Goal: Information Seeking & Learning: Learn about a topic

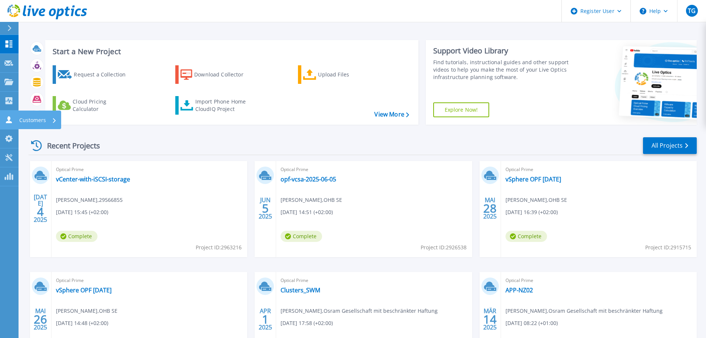
click at [20, 118] on p "Customers" at bounding box center [32, 119] width 27 height 19
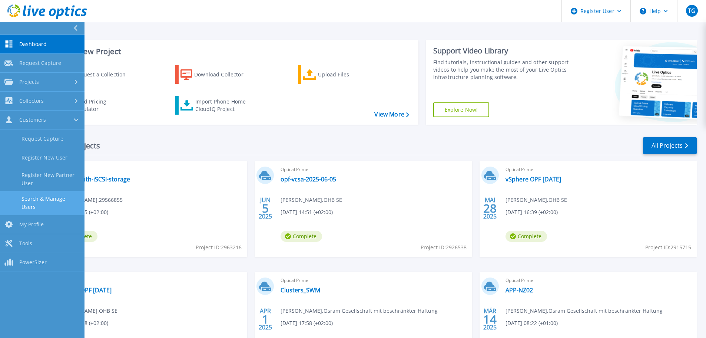
click at [35, 201] on link "Search & Manage Users" at bounding box center [42, 203] width 85 height 24
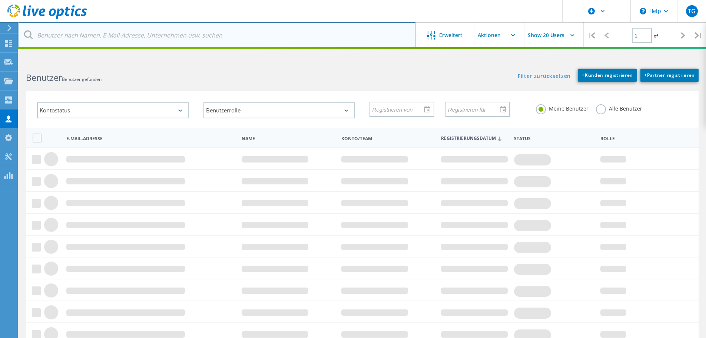
click at [86, 37] on input "text" at bounding box center [217, 35] width 397 height 26
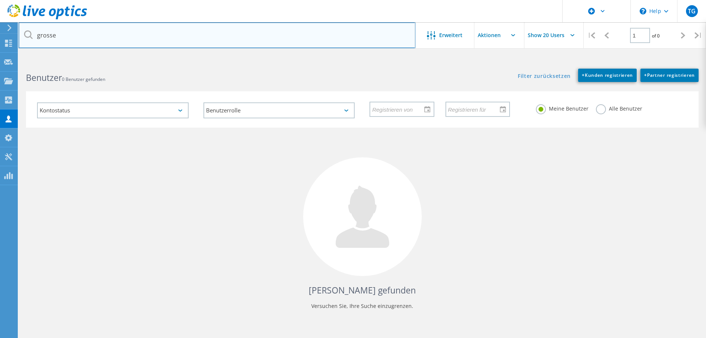
type input "grosse"
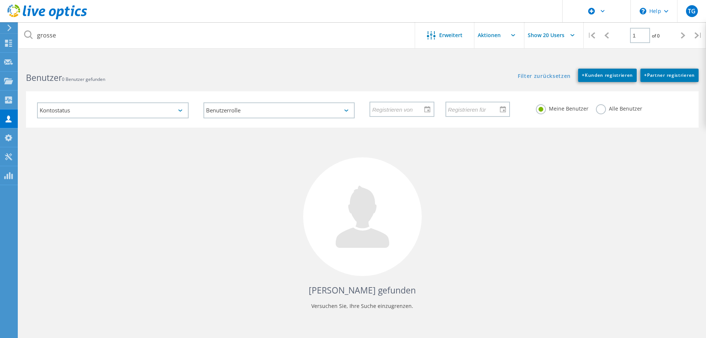
click at [602, 111] on label "Alle Benutzer" at bounding box center [619, 107] width 46 height 7
click at [0, 0] on input "Alle Benutzer" at bounding box center [0, 0] width 0 height 0
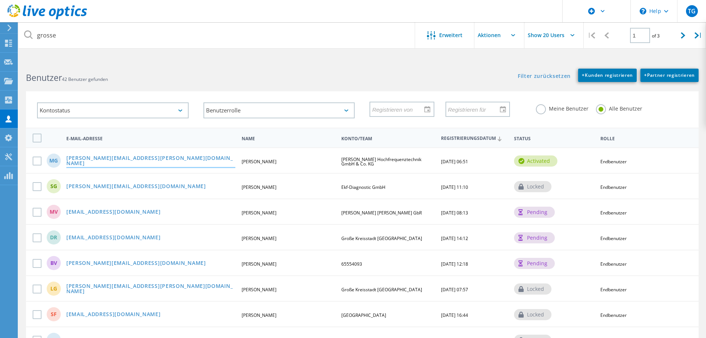
click at [113, 162] on link "[EMAIL_ADDRESS][DOMAIN_NAME]" at bounding box center [150, 160] width 169 height 11
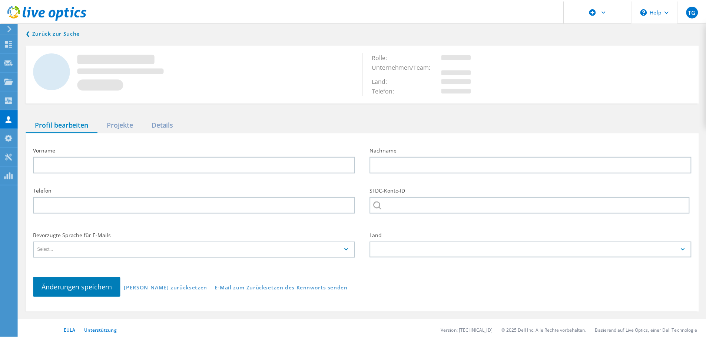
type input "Marc"
type input "Grosse"
type input "Rosenberger Hochfrequenztechnik GmbH & Co. KG"
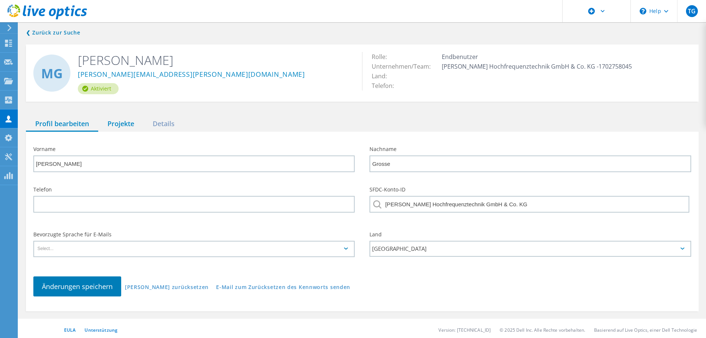
click at [117, 126] on div "Projekte" at bounding box center [120, 123] width 45 height 15
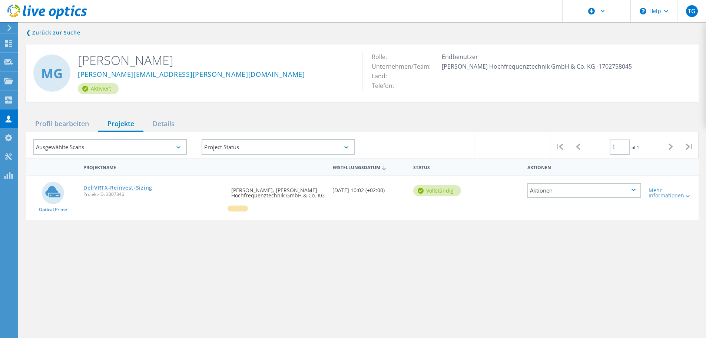
click at [117, 186] on link "DellVRTX-Reinvest-Sizing" at bounding box center [117, 187] width 69 height 5
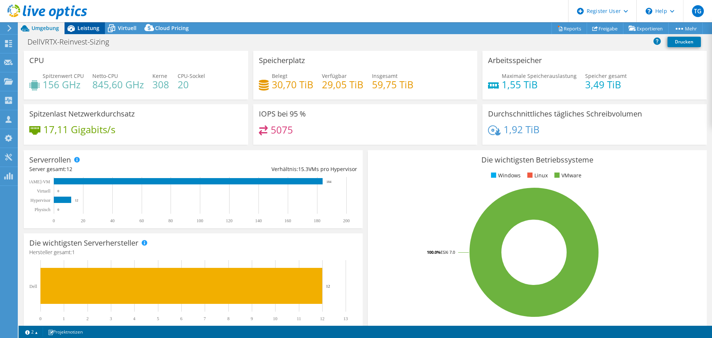
click at [89, 27] on span "Leistung" at bounding box center [88, 27] width 22 height 7
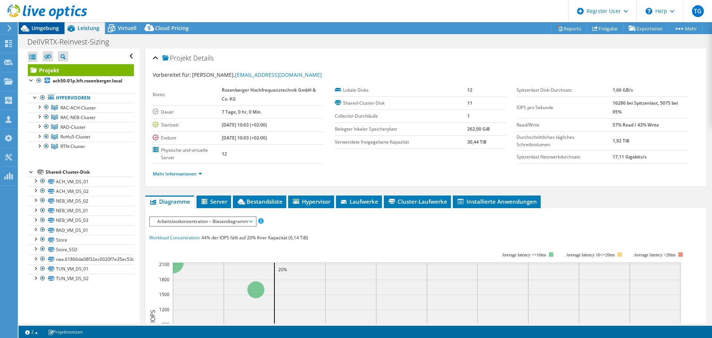
click at [42, 28] on span "Umgebung" at bounding box center [45, 27] width 27 height 7
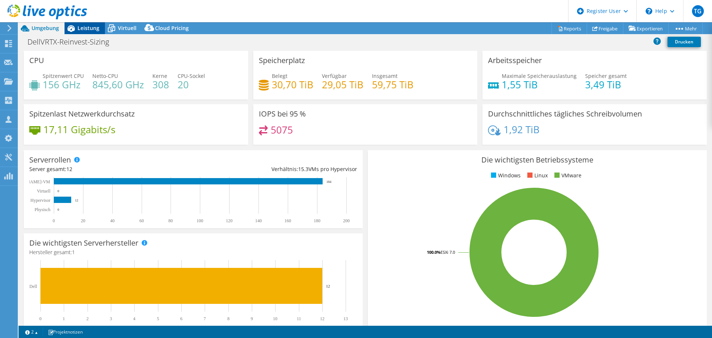
click at [87, 26] on span "Leistung" at bounding box center [88, 27] width 22 height 7
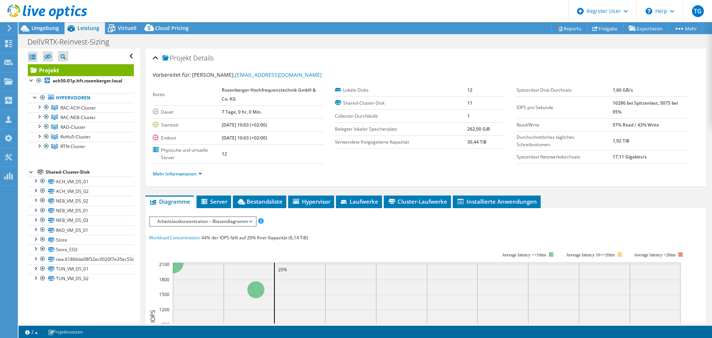
click at [198, 223] on span "Arbeitslastkonzentration – Blasendiagramm" at bounding box center [202, 221] width 98 height 9
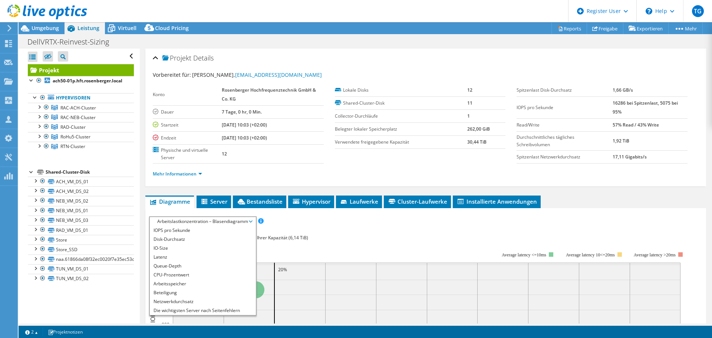
click at [227, 171] on ul "Mehr Informationen" at bounding box center [426, 173] width 546 height 10
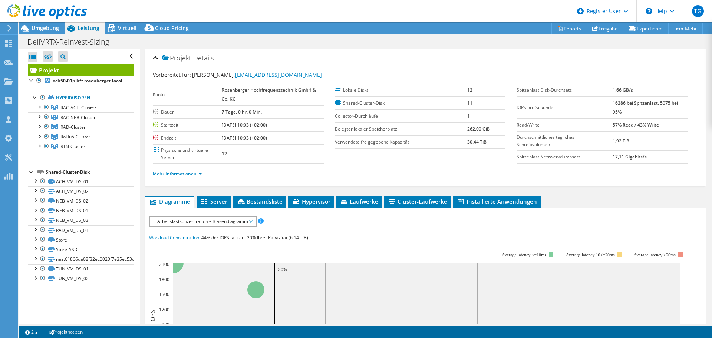
click at [199, 174] on link "Mehr Informationen" at bounding box center [177, 173] width 49 height 6
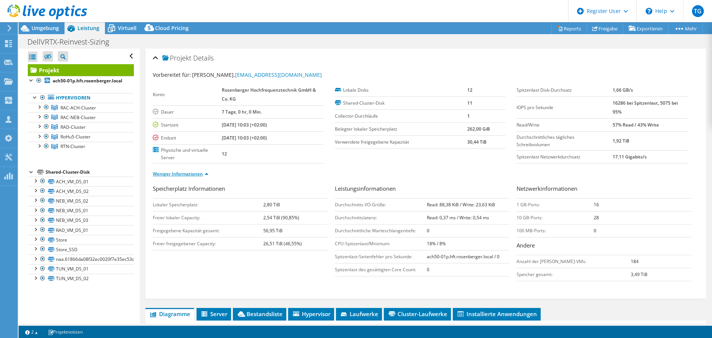
click at [199, 174] on link "Weniger Informationen" at bounding box center [181, 173] width 56 height 6
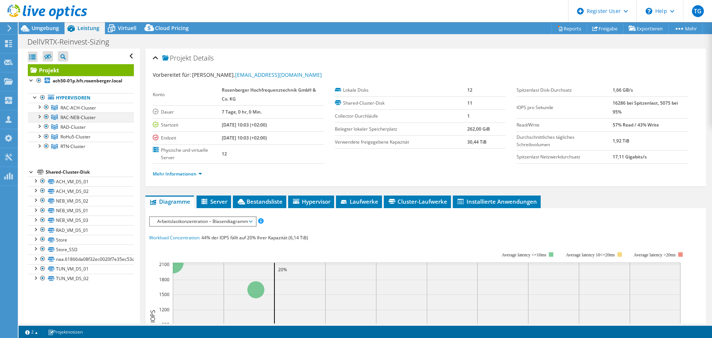
click at [46, 121] on div at bounding box center [46, 116] width 7 height 9
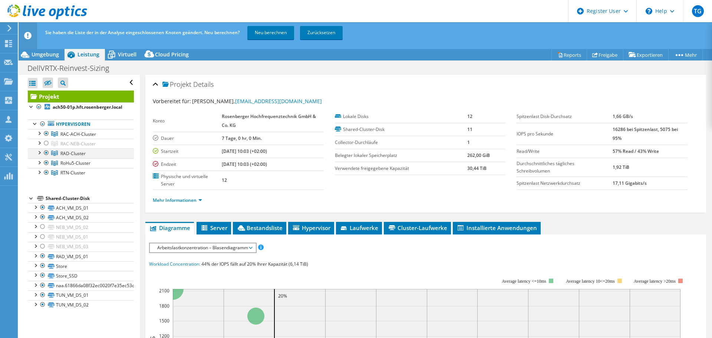
click at [47, 157] on div at bounding box center [46, 152] width 7 height 9
click at [46, 167] on div at bounding box center [46, 162] width 7 height 9
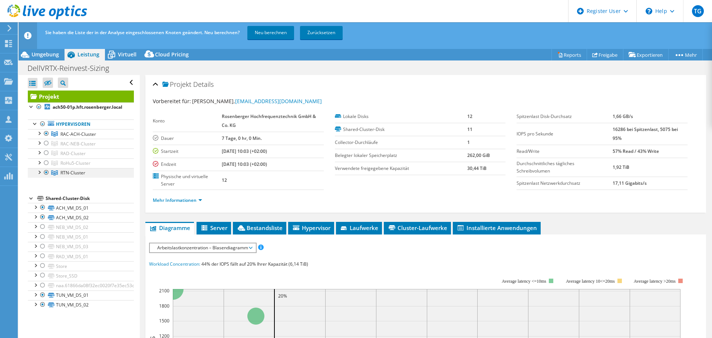
click at [46, 177] on div at bounding box center [46, 172] width 7 height 9
click at [272, 34] on link "Neu berechnen" at bounding box center [270, 32] width 47 height 13
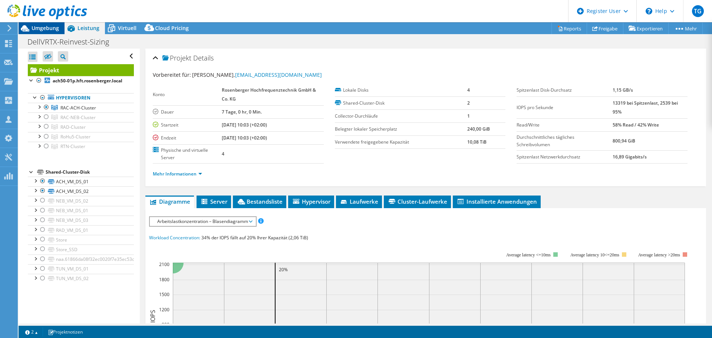
click at [43, 28] on span "Umgebung" at bounding box center [45, 27] width 27 height 7
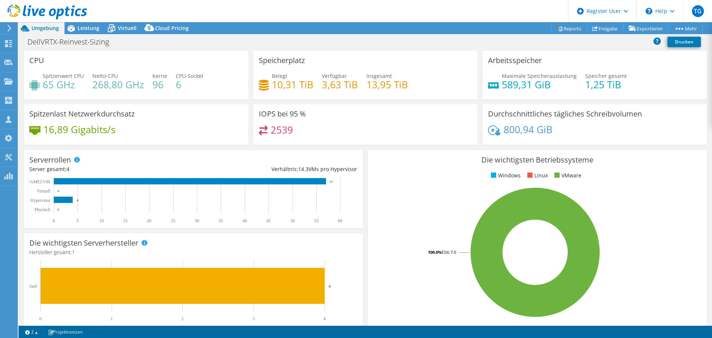
click at [193, 132] on div "16,89 Gigabits/s" at bounding box center [135, 133] width 213 height 16
click at [86, 27] on span "Leistung" at bounding box center [88, 27] width 22 height 7
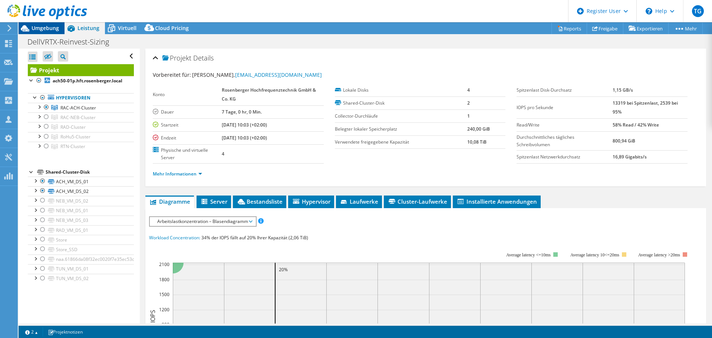
click at [43, 29] on span "Umgebung" at bounding box center [45, 27] width 27 height 7
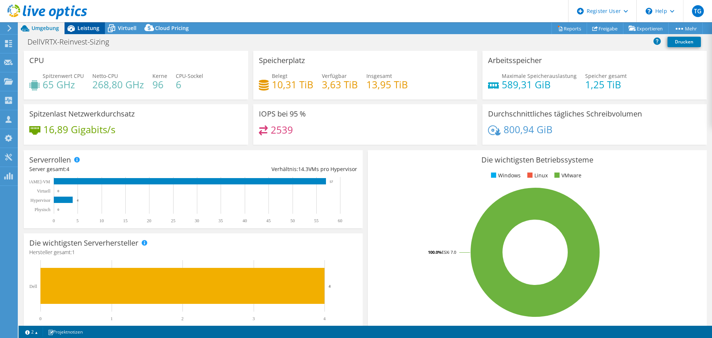
click at [75, 27] on icon at bounding box center [70, 28] width 13 height 13
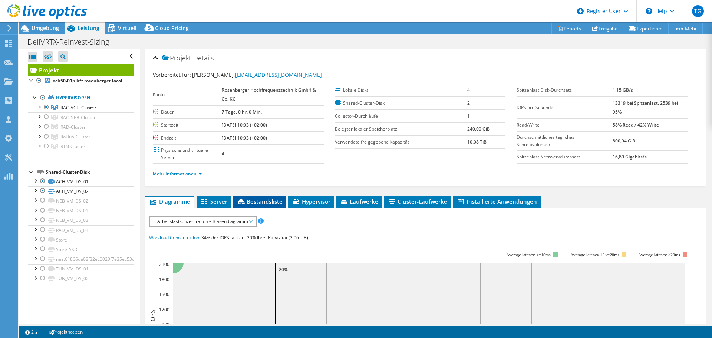
click at [254, 201] on span "Bestandsliste" at bounding box center [259, 201] width 46 height 7
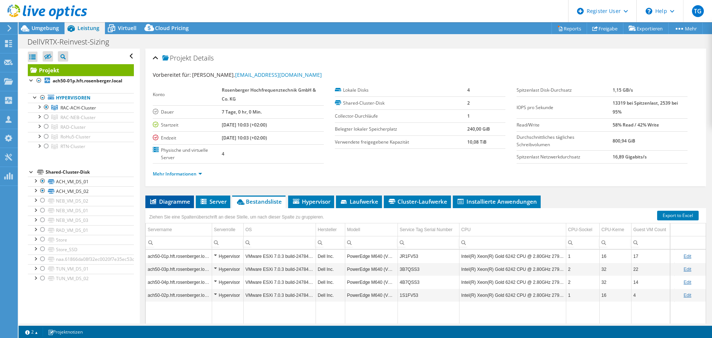
click at [172, 199] on span "Diagramme" at bounding box center [169, 201] width 41 height 7
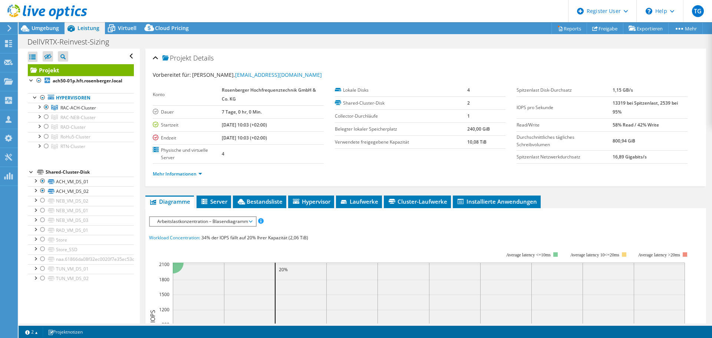
click at [192, 220] on span "Arbeitslastkonzentration – Blasendiagramm" at bounding box center [202, 221] width 98 height 9
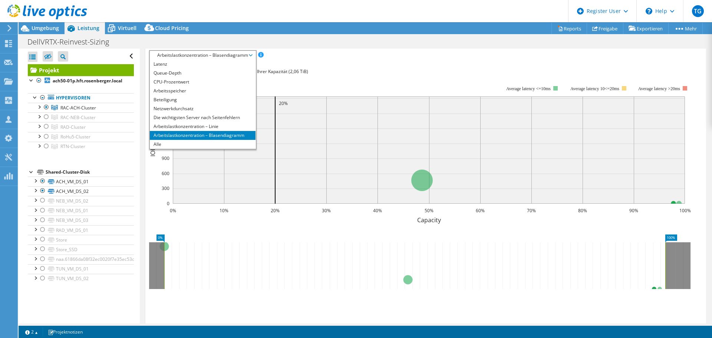
scroll to position [218, 0]
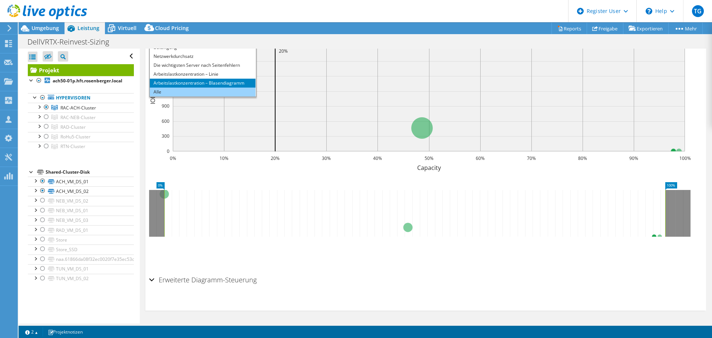
click at [156, 93] on li "Alle" at bounding box center [203, 91] width 106 height 9
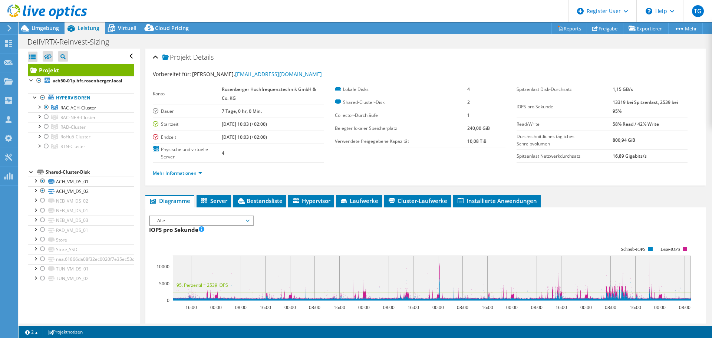
scroll to position [0, 0]
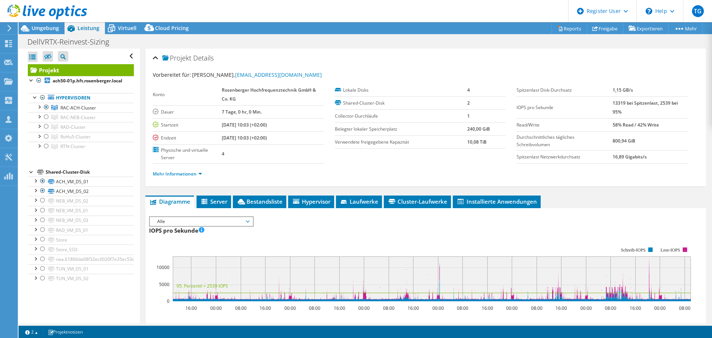
drag, startPoint x: 441, startPoint y: 59, endPoint x: 239, endPoint y: 123, distance: 211.7
click at [441, 59] on div "Projekt Details" at bounding box center [426, 58] width 546 height 16
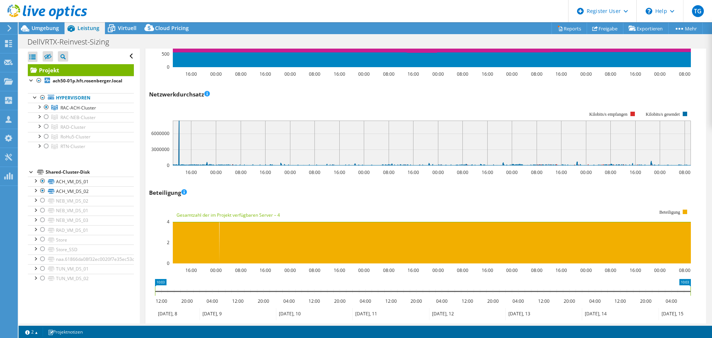
scroll to position [556, 0]
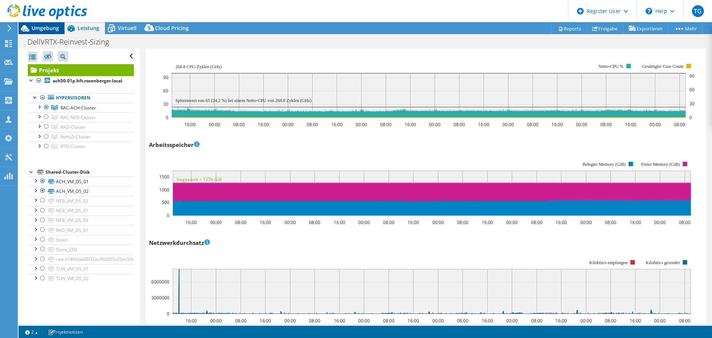
click at [43, 29] on span "Umgebung" at bounding box center [45, 27] width 27 height 7
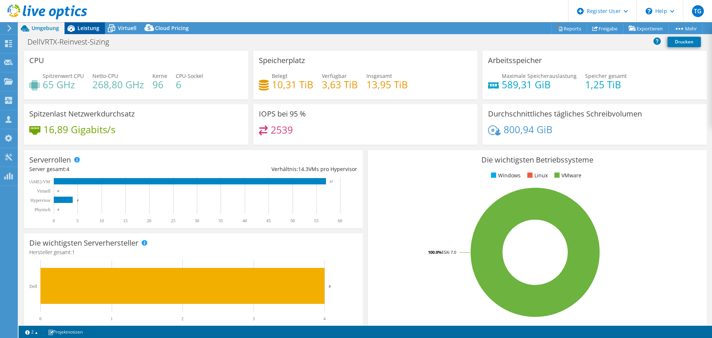
click at [85, 25] on span "Leistung" at bounding box center [88, 27] width 22 height 7
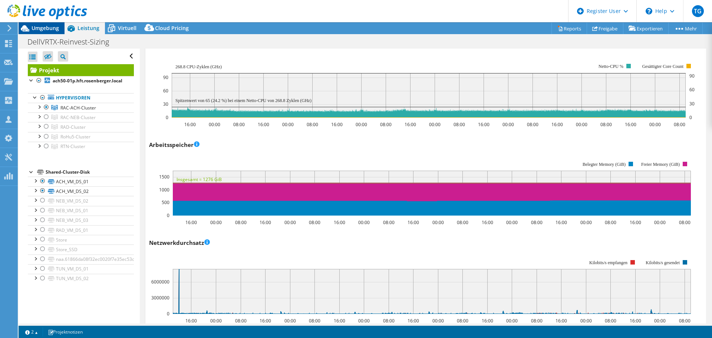
click at [46, 28] on span "Umgebung" at bounding box center [45, 27] width 27 height 7
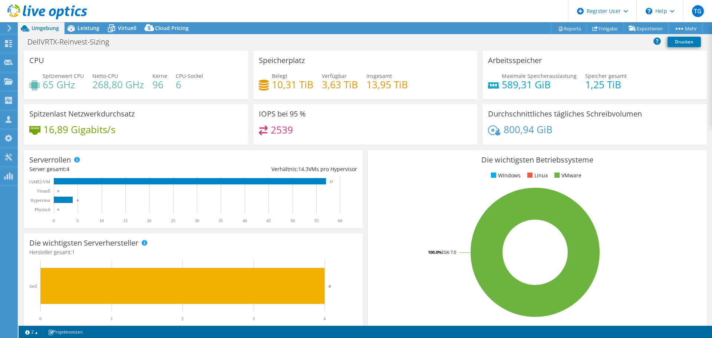
click at [82, 29] on span "Leistung" at bounding box center [88, 27] width 22 height 7
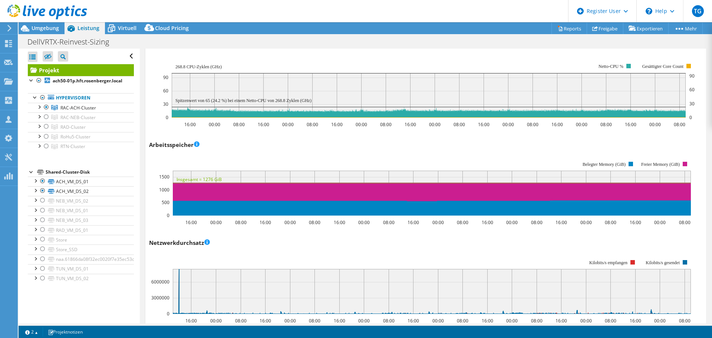
click at [126, 26] on span "Virtuell" at bounding box center [127, 27] width 19 height 7
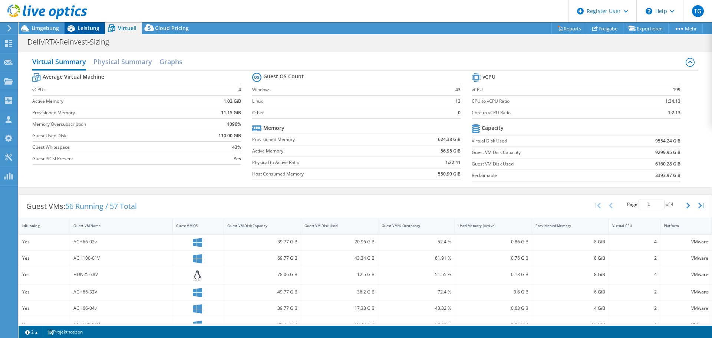
click at [85, 28] on span "Leistung" at bounding box center [88, 27] width 22 height 7
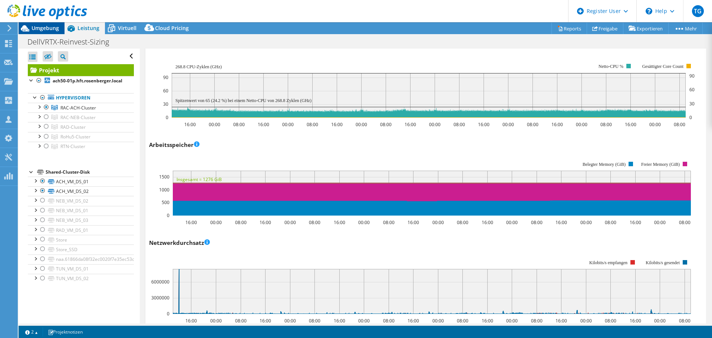
click at [45, 30] on span "Umgebung" at bounding box center [45, 27] width 27 height 7
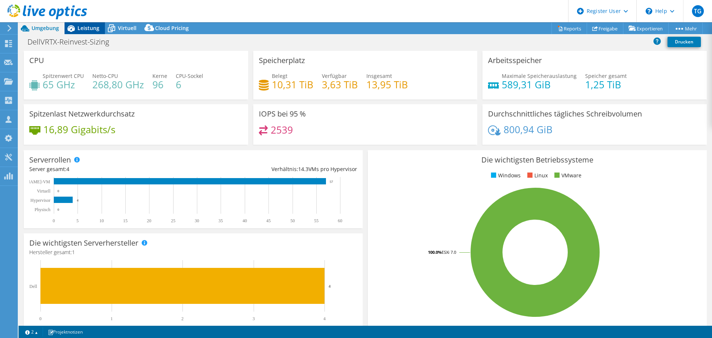
click at [75, 27] on icon at bounding box center [70, 28] width 13 height 13
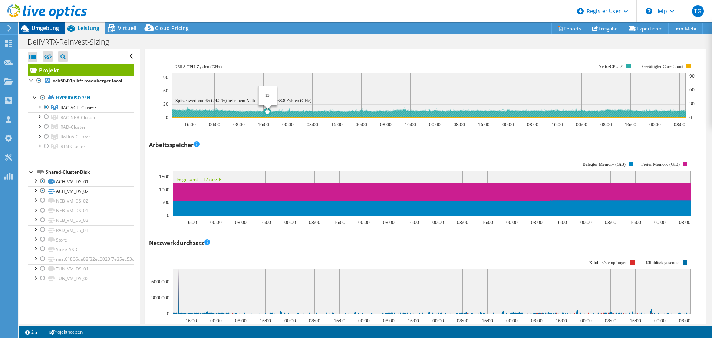
click at [37, 29] on span "Umgebung" at bounding box center [45, 27] width 27 height 7
